Goal: Information Seeking & Learning: Learn about a topic

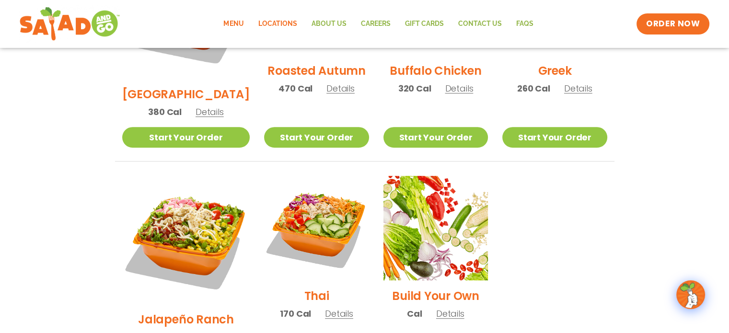
click at [277, 22] on link "Locations" at bounding box center [277, 24] width 53 height 22
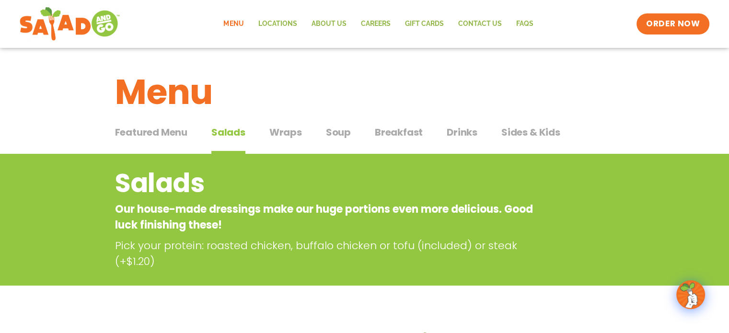
click at [290, 136] on span "Wraps" at bounding box center [286, 132] width 33 height 14
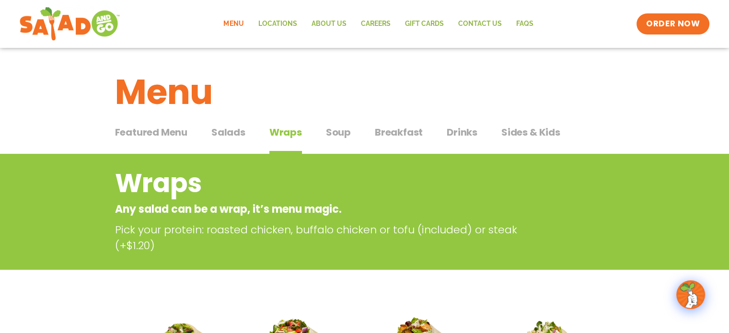
click at [335, 132] on span "Soup" at bounding box center [338, 132] width 25 height 14
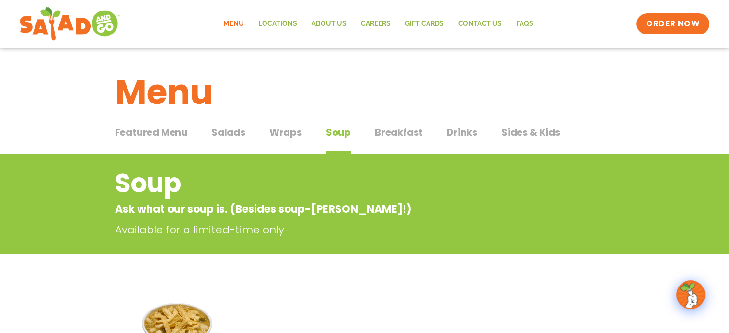
click at [401, 132] on span "Breakfast" at bounding box center [399, 132] width 48 height 14
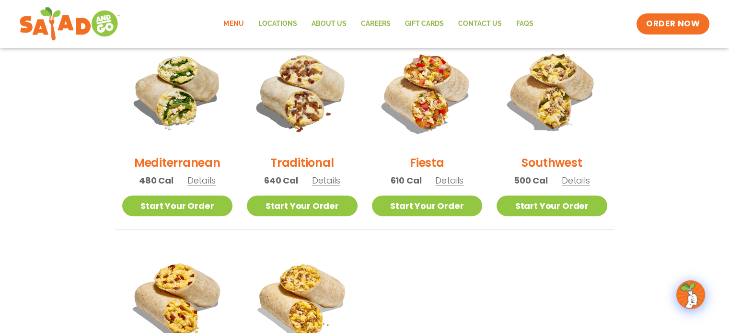
scroll to position [240, 0]
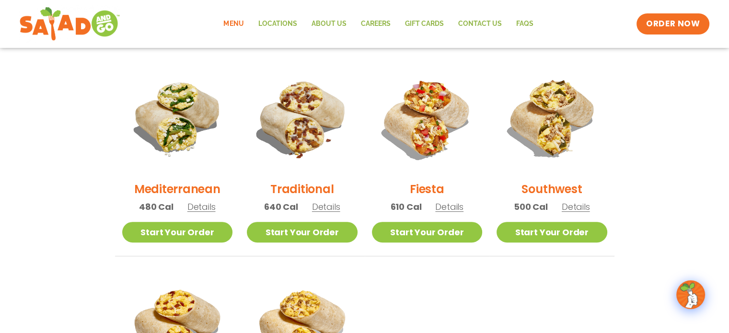
click at [574, 206] on span "Details" at bounding box center [576, 207] width 28 height 12
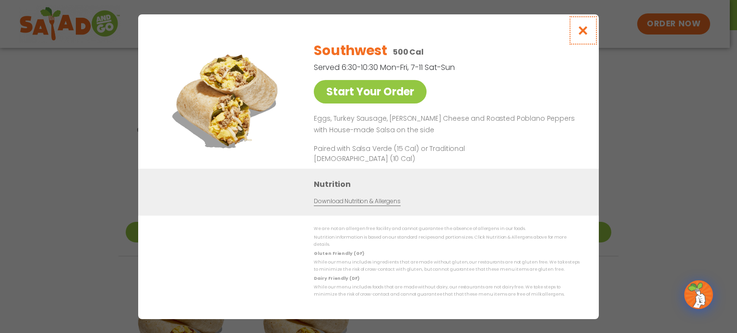
click at [585, 35] on icon "Close modal" at bounding box center [583, 30] width 12 height 10
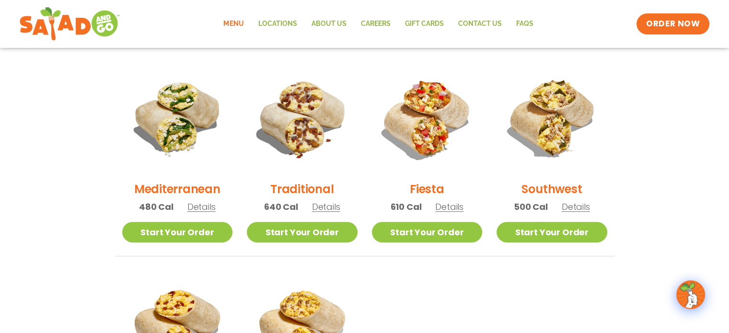
click at [205, 209] on span "Details" at bounding box center [202, 207] width 28 height 12
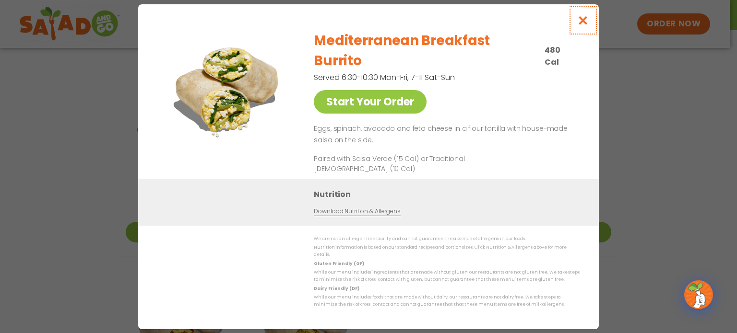
click at [583, 25] on icon "Close modal" at bounding box center [583, 20] width 12 height 10
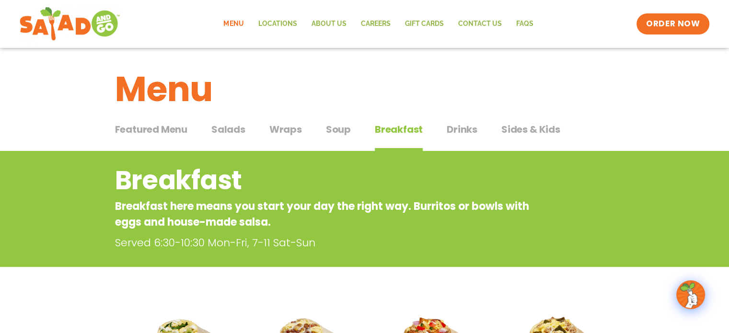
scroll to position [0, 0]
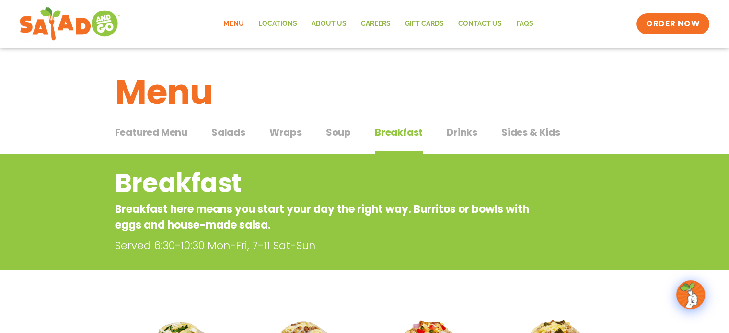
click at [517, 131] on span "Sides & Kids" at bounding box center [531, 132] width 59 height 14
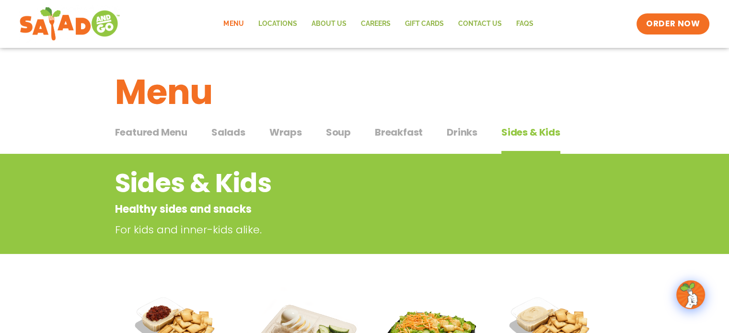
click at [232, 135] on span "Salads" at bounding box center [229, 132] width 34 height 14
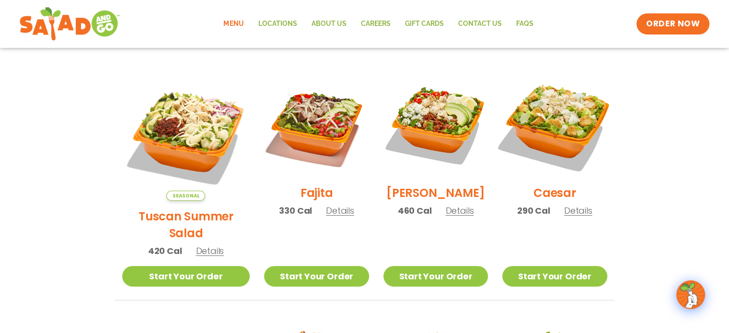
scroll to position [240, 0]
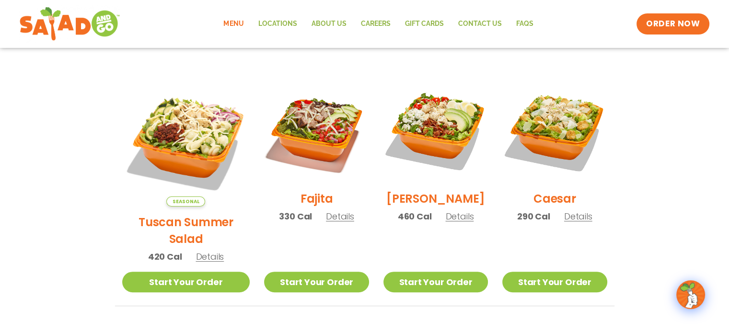
click at [463, 222] on span "Details" at bounding box center [460, 217] width 28 height 12
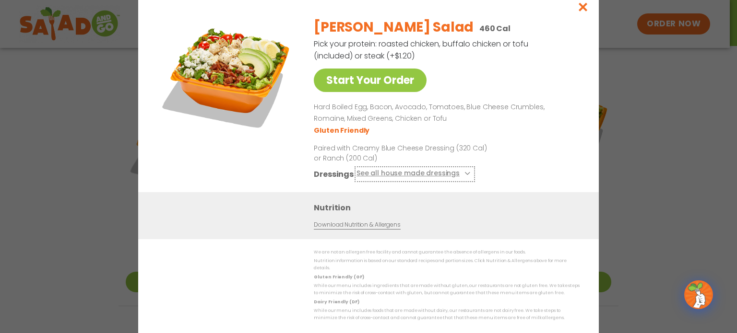
click at [464, 176] on icon at bounding box center [466, 174] width 4 height 4
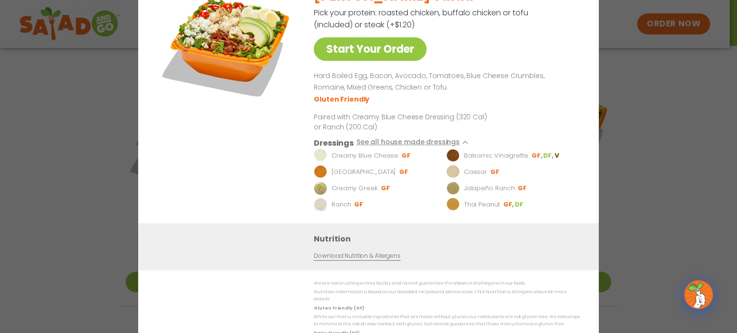
click at [321, 159] on img at bounding box center [320, 155] width 13 height 13
click at [317, 195] on img at bounding box center [320, 187] width 13 height 13
click at [652, 150] on div "Start Your Order [PERSON_NAME] Salad 460 Cal Pick your protein: roasted chicken…" at bounding box center [368, 166] width 737 height 333
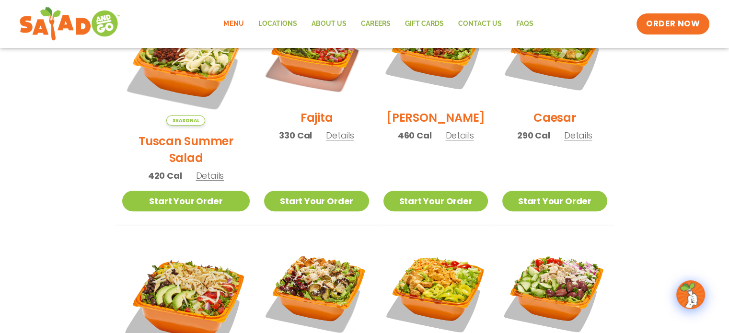
scroll to position [480, 0]
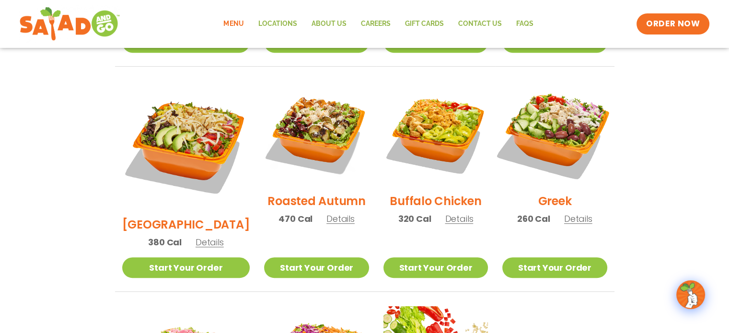
click at [546, 107] on img at bounding box center [555, 133] width 123 height 123
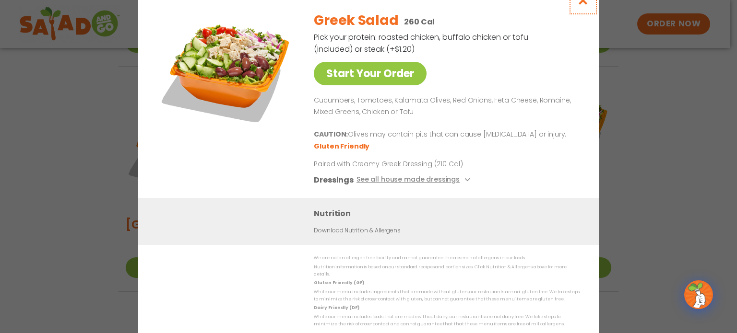
click at [583, 5] on icon "Close modal" at bounding box center [583, 0] width 12 height 10
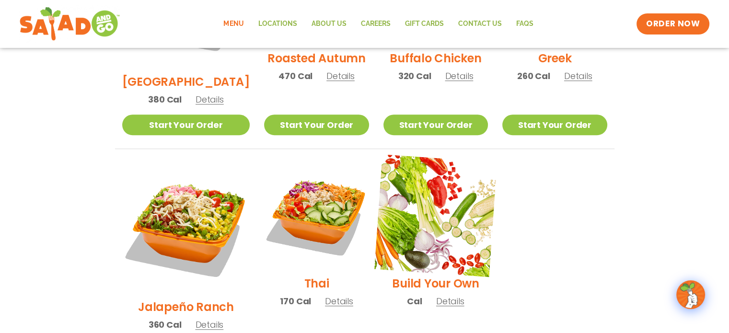
scroll to position [623, 0]
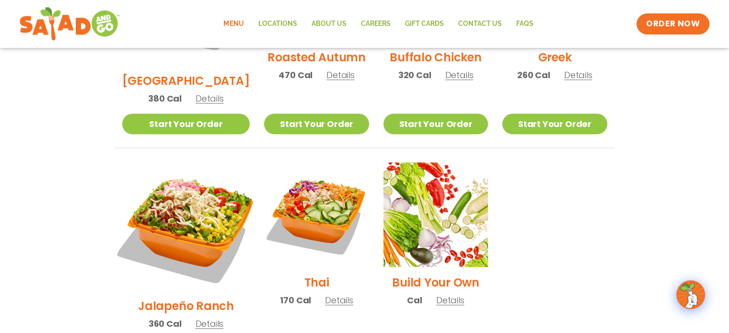
click at [200, 182] on img at bounding box center [186, 227] width 150 height 150
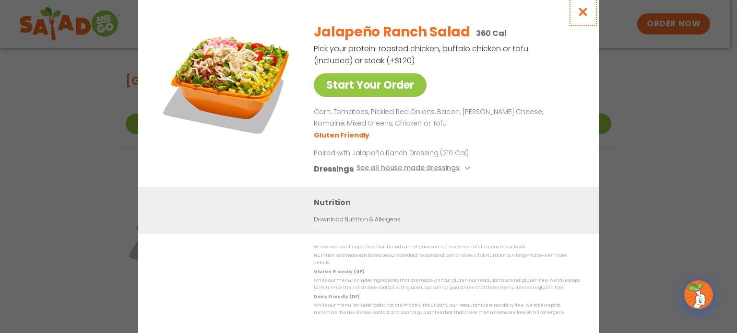
click at [582, 15] on icon "Close modal" at bounding box center [583, 12] width 12 height 10
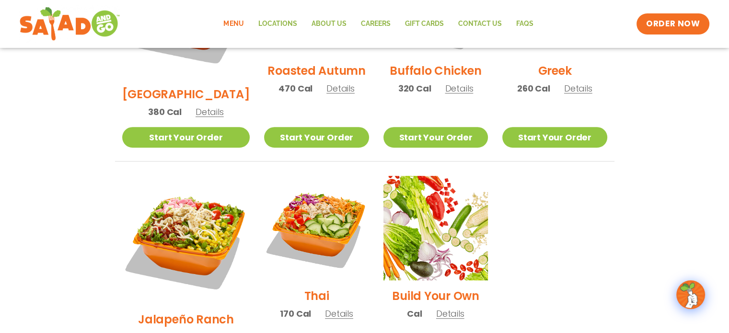
scroll to position [610, 0]
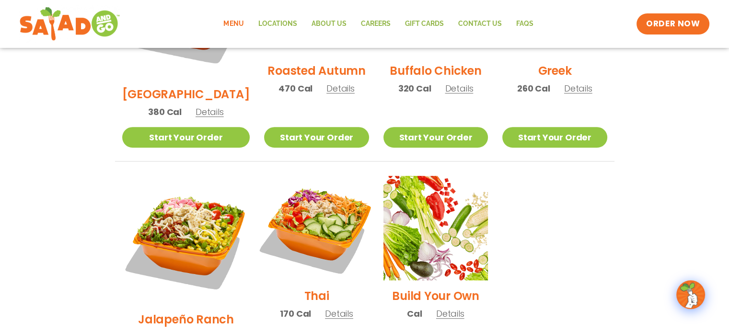
click at [316, 197] on img at bounding box center [316, 228] width 123 height 123
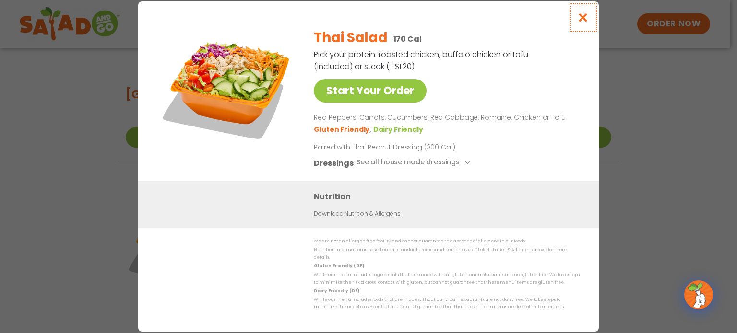
click at [579, 23] on icon "Close modal" at bounding box center [583, 17] width 12 height 10
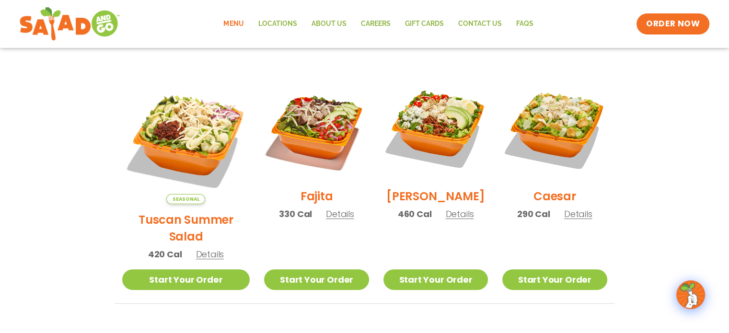
scroll to position [226, 0]
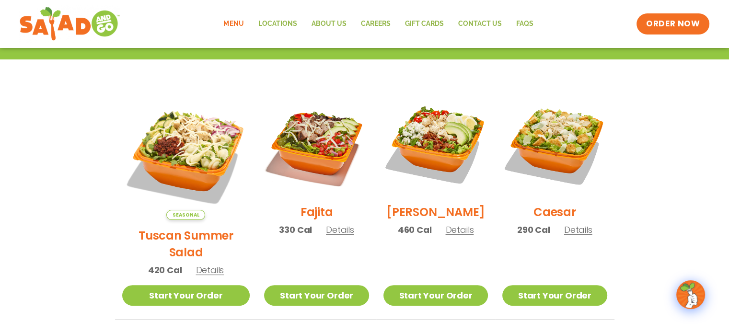
click at [200, 264] on span "Details" at bounding box center [210, 270] width 28 height 12
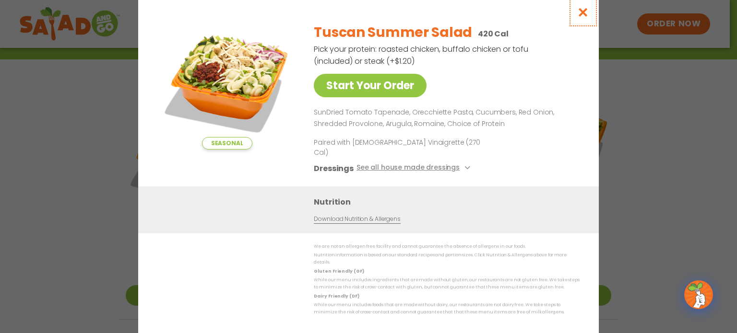
click at [583, 27] on button "Close modal" at bounding box center [582, 12] width 31 height 32
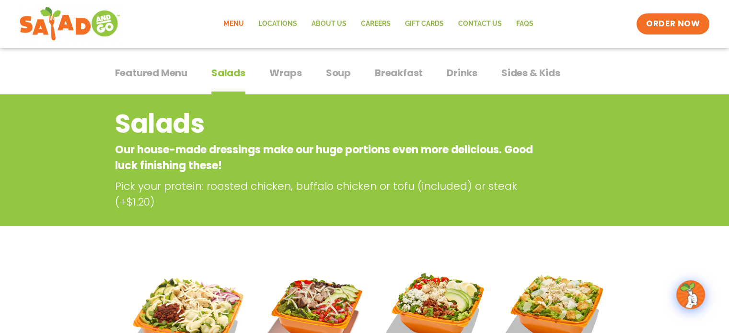
scroll to position [0, 0]
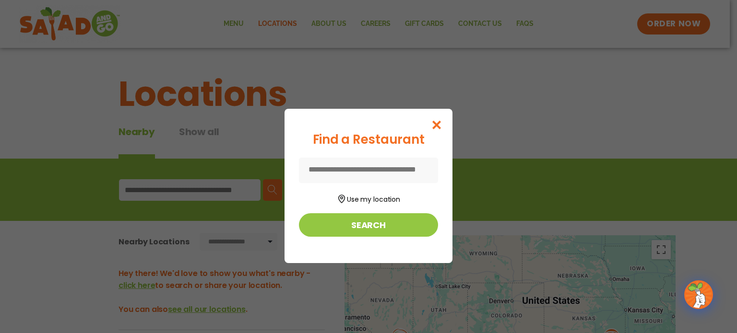
click at [358, 170] on input at bounding box center [368, 170] width 139 height 25
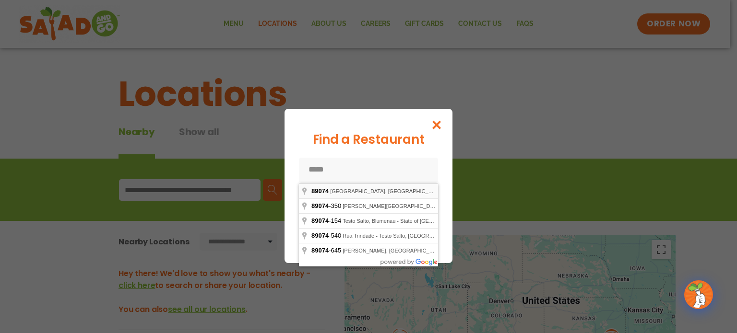
type input "**********"
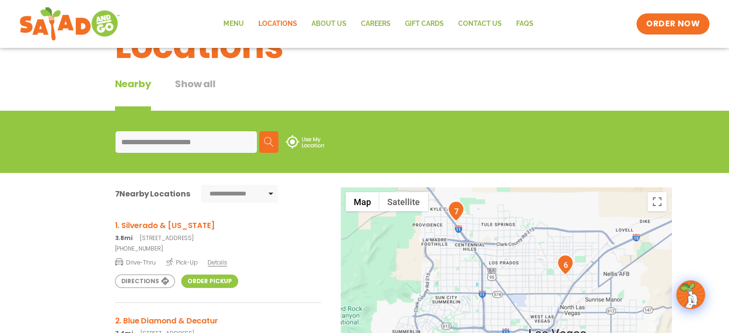
click at [143, 223] on h3 "1. Silverado & Maryland" at bounding box center [218, 226] width 206 height 12
